Goal: Transaction & Acquisition: Purchase product/service

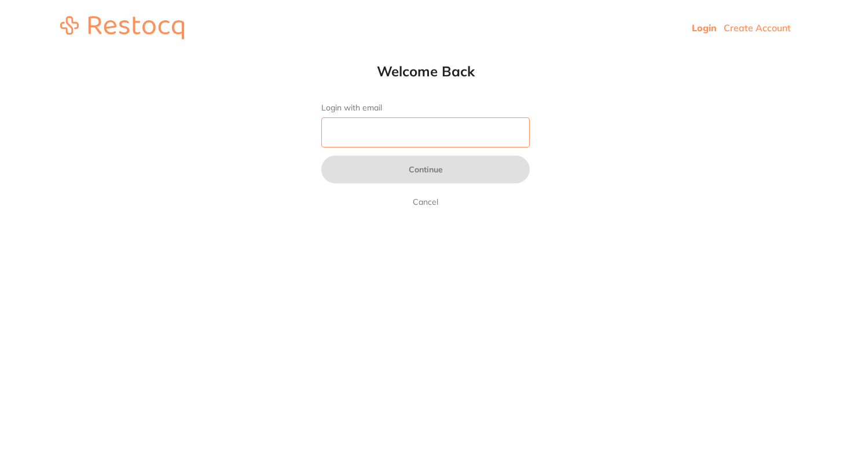
click at [375, 133] on input "Login with email" at bounding box center [425, 132] width 208 height 30
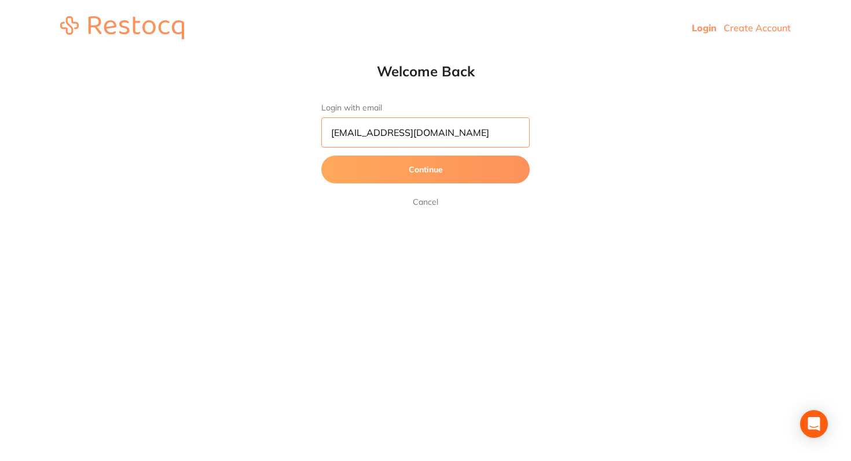
type input "[EMAIL_ADDRESS][DOMAIN_NAME]"
click at [321, 156] on button "Continue" at bounding box center [425, 170] width 208 height 28
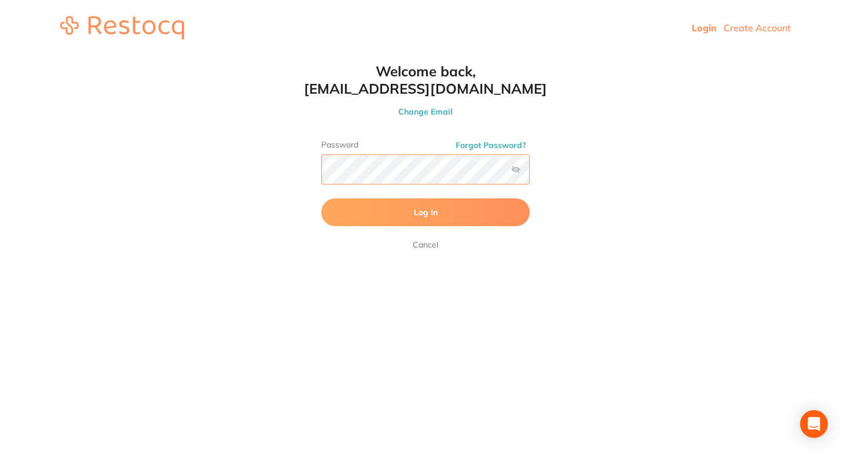
click at [321, 199] on button "Log In" at bounding box center [425, 213] width 208 height 28
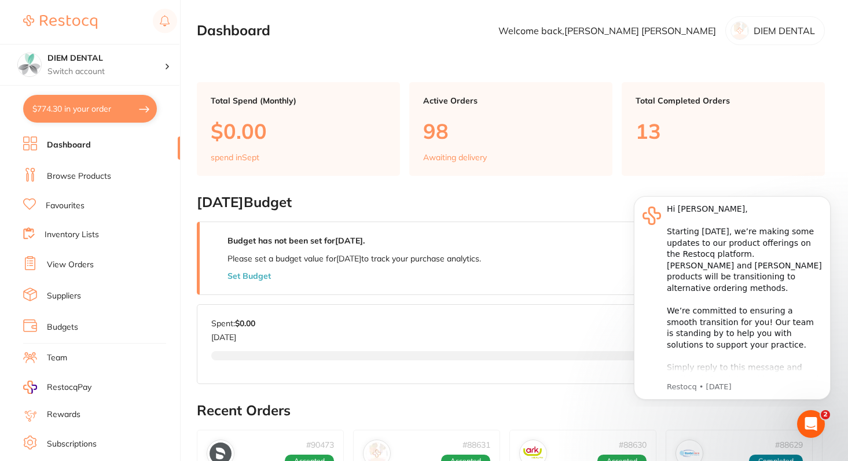
click at [106, 104] on button "$774.30 in your order" at bounding box center [90, 109] width 134 height 28
checkbox input "true"
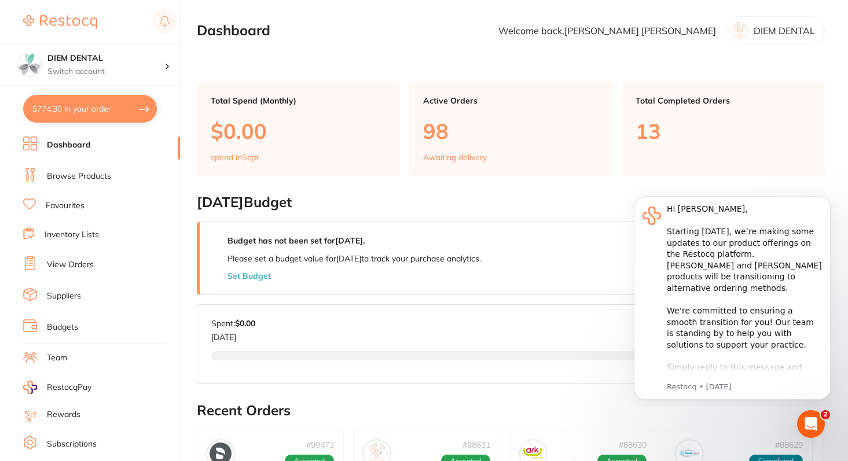
checkbox input "true"
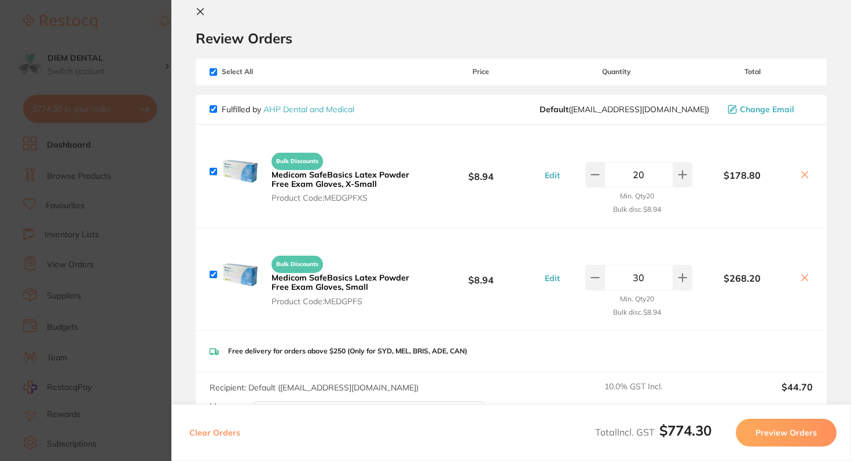
scroll to position [19, 0]
